Goal: Transaction & Acquisition: Book appointment/travel/reservation

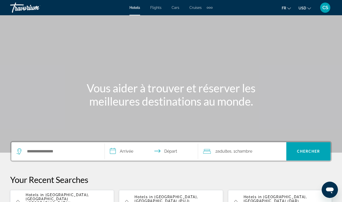
click at [306, 10] on span "USD" at bounding box center [303, 8] width 8 height 4
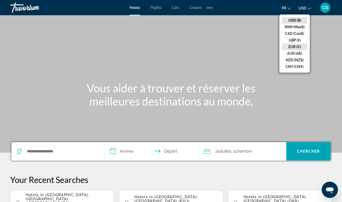
click at [298, 46] on button "EUR (€)" at bounding box center [294, 47] width 25 height 7
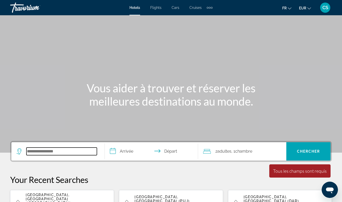
click at [79, 150] on input "Search hotel destination" at bounding box center [61, 152] width 71 height 8
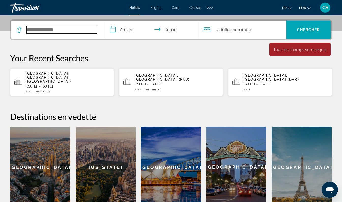
scroll to position [125, 0]
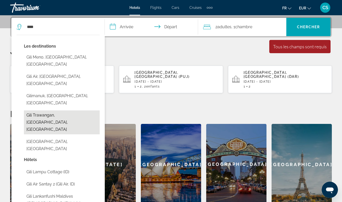
click at [70, 111] on button "Gili Trawangan, [GEOGRAPHIC_DATA], [GEOGRAPHIC_DATA]" at bounding box center [62, 123] width 76 height 24
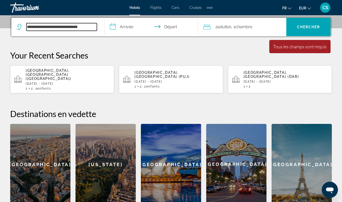
drag, startPoint x: 54, startPoint y: 28, endPoint x: 34, endPoint y: 25, distance: 20.6
click at [34, 25] on input "**********" at bounding box center [61, 27] width 71 height 8
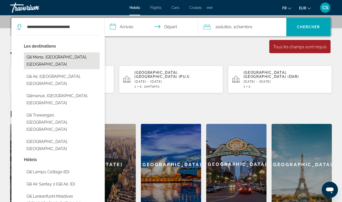
click at [57, 57] on button "Gili Meno, [GEOGRAPHIC_DATA], [GEOGRAPHIC_DATA]" at bounding box center [62, 60] width 76 height 17
type input "**********"
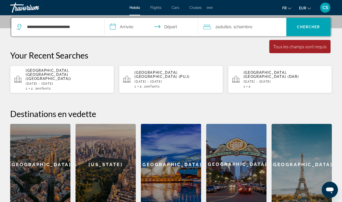
click at [132, 32] on input "**********" at bounding box center [152, 28] width 95 height 20
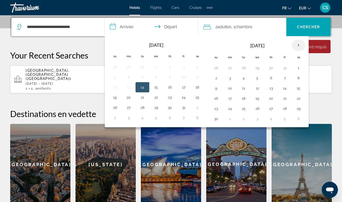
click at [302, 44] on th "Next month" at bounding box center [299, 45] width 14 height 11
click at [115, 45] on th "Previous month" at bounding box center [115, 45] width 14 height 11
click at [198, 91] on button "20" at bounding box center [198, 88] width 8 height 7
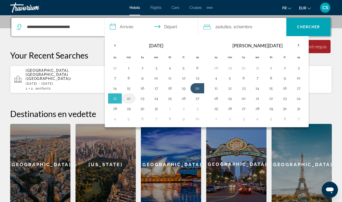
click at [133, 99] on button "22" at bounding box center [129, 98] width 8 height 7
type input "**********"
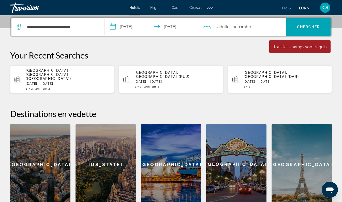
click at [236, 27] on span ", 1 Chambre pièces" at bounding box center [242, 26] width 21 height 7
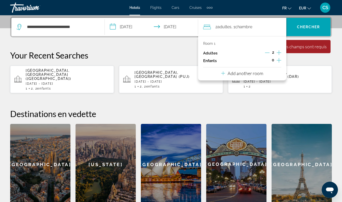
click at [278, 62] on icon "Increment children" at bounding box center [279, 60] width 5 height 6
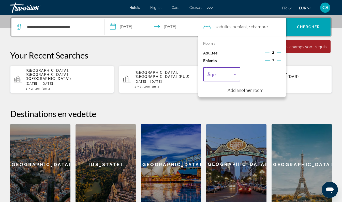
click at [230, 74] on span "Travelers: 2 adults, 1 child" at bounding box center [221, 74] width 26 height 6
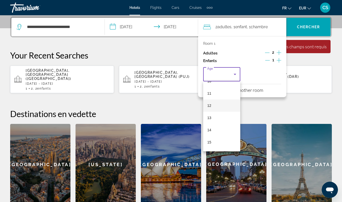
scroll to position [129, 0]
click at [212, 133] on mat-option "14" at bounding box center [221, 132] width 37 height 12
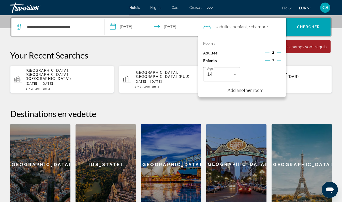
click at [180, 109] on h2 "Destinations en vedette" at bounding box center [171, 114] width 322 height 10
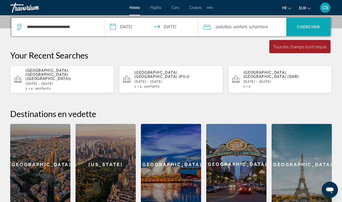
click at [305, 31] on span "Search" at bounding box center [309, 27] width 44 height 12
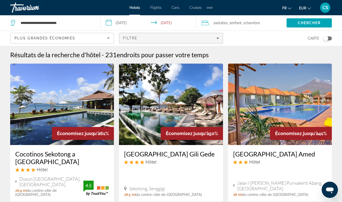
click at [178, 41] on span "Filters" at bounding box center [170, 38] width 103 height 12
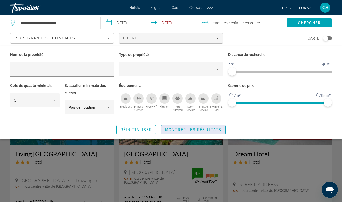
click at [191, 129] on span "Montrer les résultats" at bounding box center [193, 130] width 57 height 4
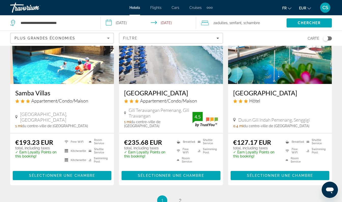
scroll to position [644, 0]
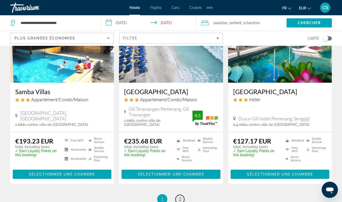
click at [181, 197] on span "2" at bounding box center [180, 200] width 3 height 6
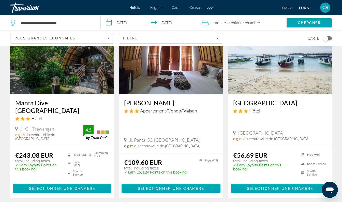
scroll to position [51, 0]
click at [288, 105] on h3 "[GEOGRAPHIC_DATA]" at bounding box center [280, 103] width 94 height 8
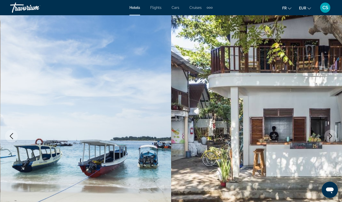
click at [326, 144] on img "Main content" at bounding box center [256, 136] width 171 height 242
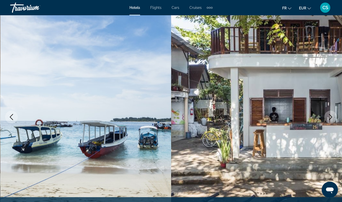
scroll to position [19, 0]
click at [334, 119] on button "Next image" at bounding box center [331, 117] width 13 height 13
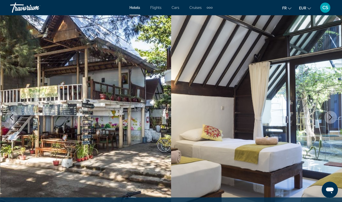
click at [328, 119] on icon "Next image" at bounding box center [331, 117] width 6 height 6
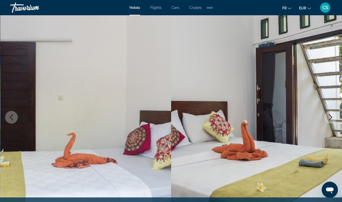
click at [330, 122] on button "Next image" at bounding box center [331, 117] width 13 height 13
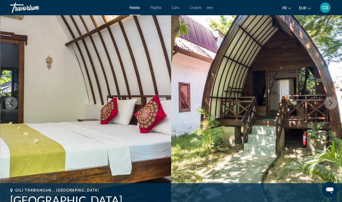
scroll to position [34, 0]
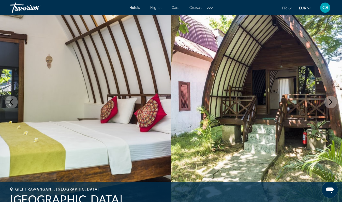
click at [333, 102] on icon "Next image" at bounding box center [331, 102] width 6 height 6
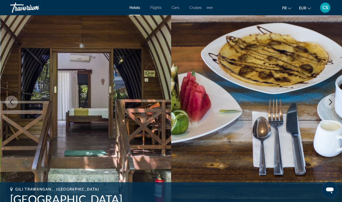
click at [334, 102] on icon "Next image" at bounding box center [331, 102] width 6 height 6
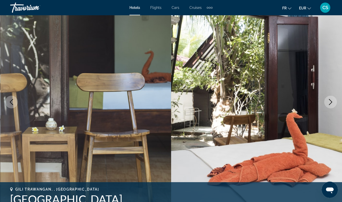
click at [328, 103] on icon "Next image" at bounding box center [331, 102] width 6 height 6
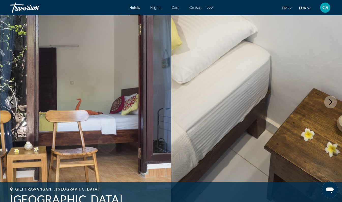
click at [328, 104] on icon "Next image" at bounding box center [331, 102] width 6 height 6
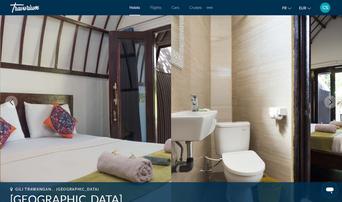
click at [332, 102] on icon "Next image" at bounding box center [331, 102] width 6 height 6
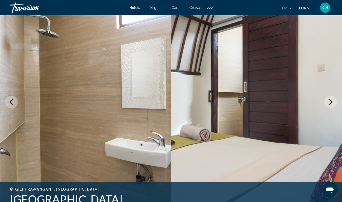
click at [331, 103] on icon "Next image" at bounding box center [330, 102] width 3 height 6
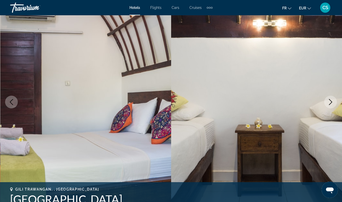
click at [328, 106] on button "Next image" at bounding box center [331, 102] width 13 height 13
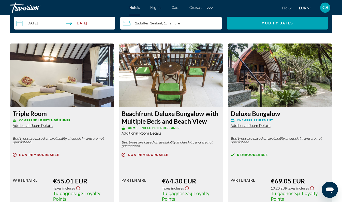
scroll to position [765, 0]
